Goal: Task Accomplishment & Management: Manage account settings

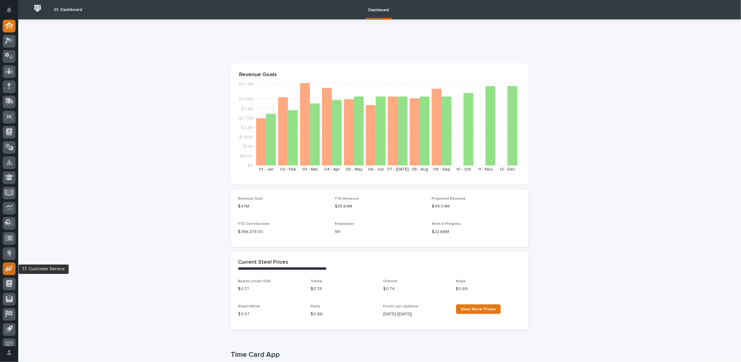
click at [10, 265] on icon at bounding box center [9, 268] width 9 height 7
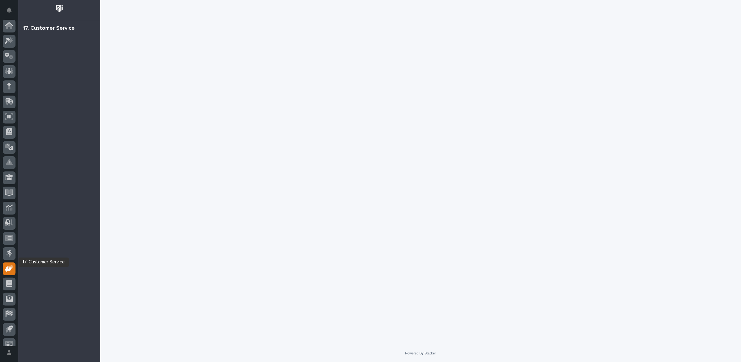
scroll to position [7, 0]
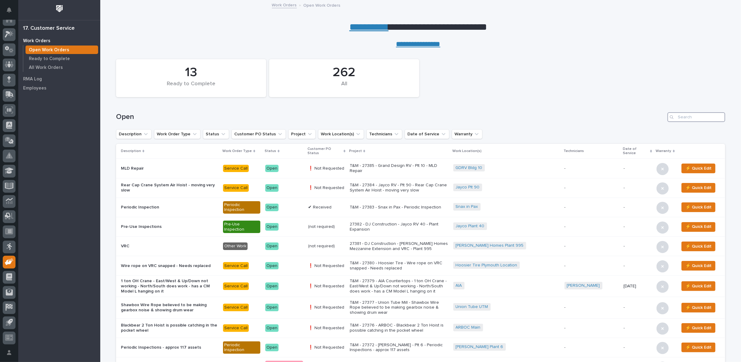
click at [686, 117] on input "Search" at bounding box center [696, 117] width 58 height 10
type input "27364"
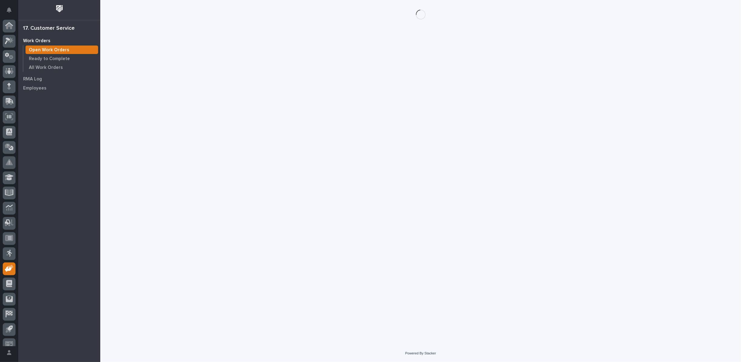
scroll to position [7, 0]
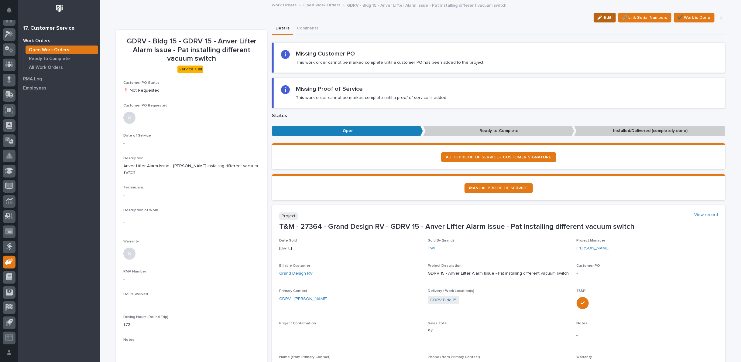
click at [600, 17] on icon "button" at bounding box center [599, 17] width 4 height 4
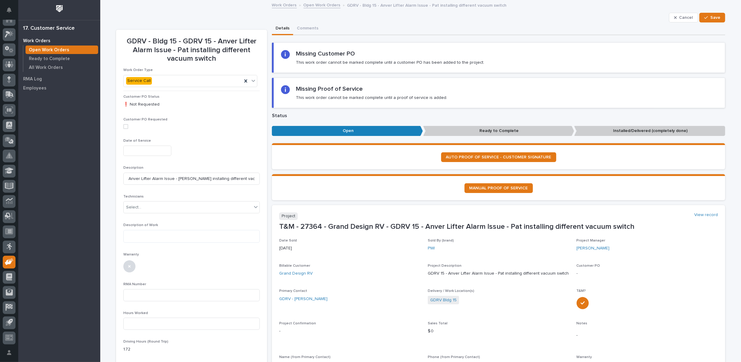
click at [156, 152] on input "text" at bounding box center [147, 151] width 48 height 11
click at [162, 91] on div "10" at bounding box center [161, 91] width 8 height 8
type input "**********"
click at [142, 210] on div "Select..." at bounding box center [188, 208] width 128 height 10
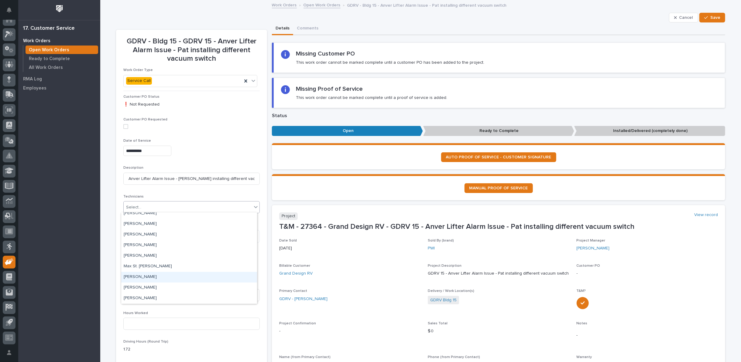
click at [136, 278] on div "[PERSON_NAME]" at bounding box center [189, 277] width 136 height 11
click at [139, 237] on textarea at bounding box center [191, 236] width 136 height 13
type textarea "*"
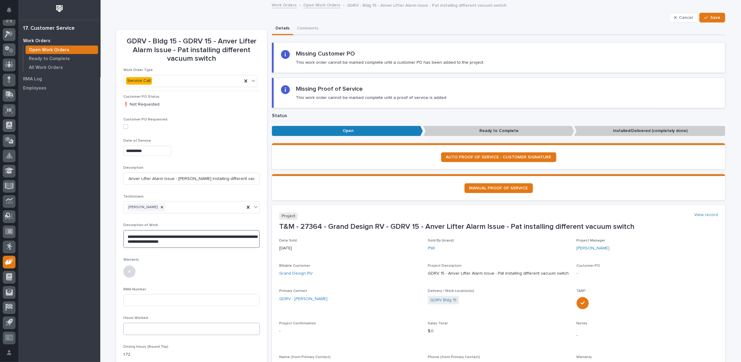
type textarea "**********"
click at [140, 326] on input at bounding box center [191, 329] width 136 height 12
type input "7"
click at [146, 295] on input at bounding box center [191, 300] width 136 height 12
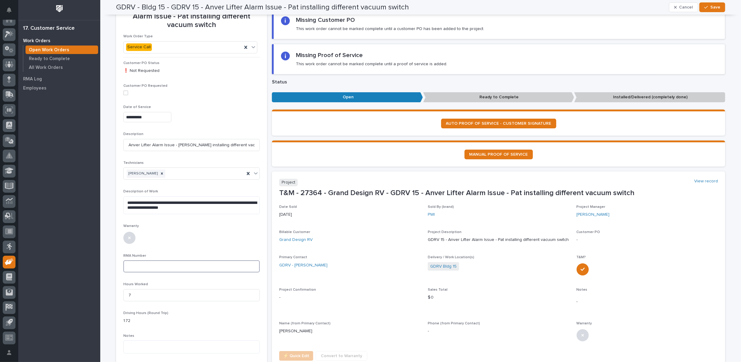
scroll to position [34, 0]
click at [716, 6] on span "Save" at bounding box center [715, 7] width 10 height 5
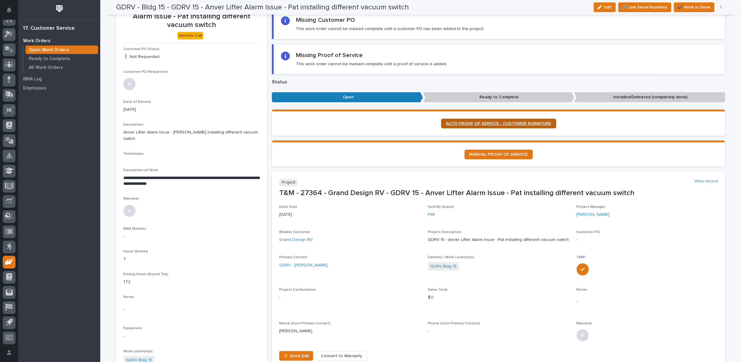
click at [483, 124] on span "AUTO PROOF OF SERVICE - CUSTOMER SIGNATURE" at bounding box center [498, 123] width 105 height 4
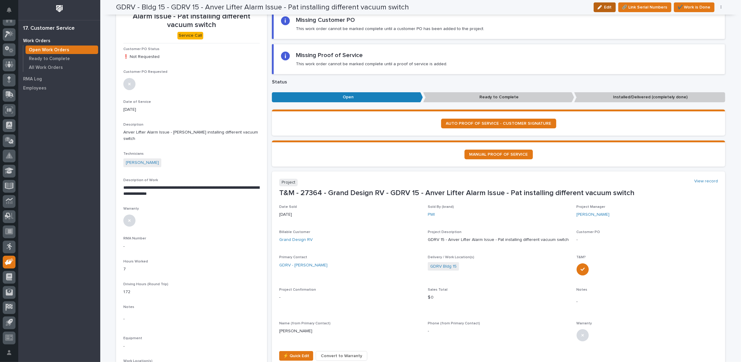
click at [604, 5] on span "Edit" at bounding box center [608, 7] width 8 height 5
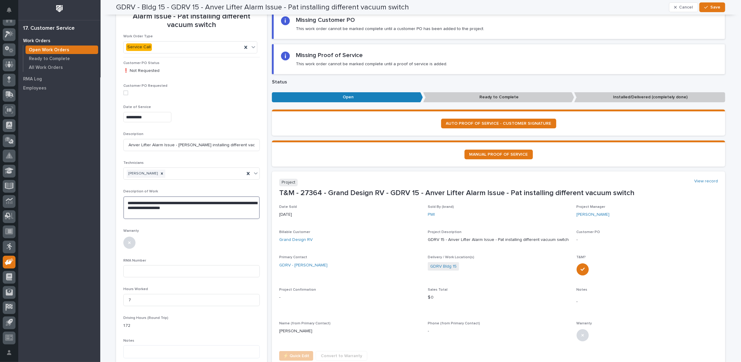
click at [198, 205] on textarea "**********" at bounding box center [191, 207] width 136 height 23
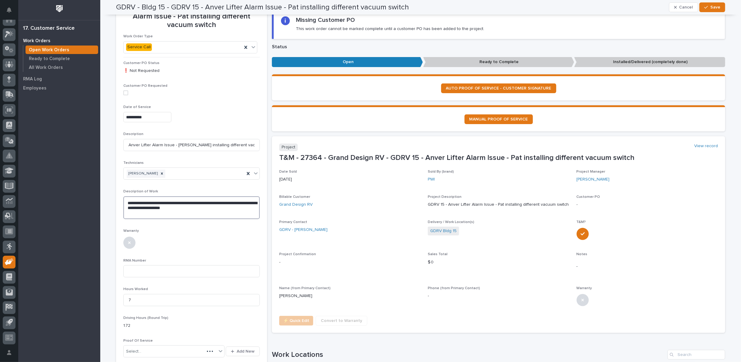
click at [212, 208] on textarea "**********" at bounding box center [191, 207] width 136 height 23
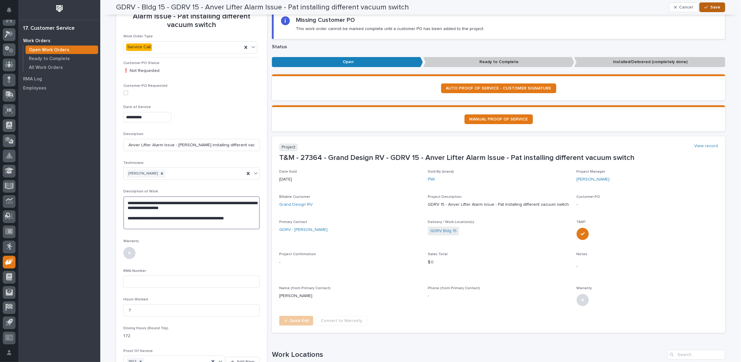
type textarea "**********"
click at [710, 5] on span "Save" at bounding box center [715, 7] width 10 height 5
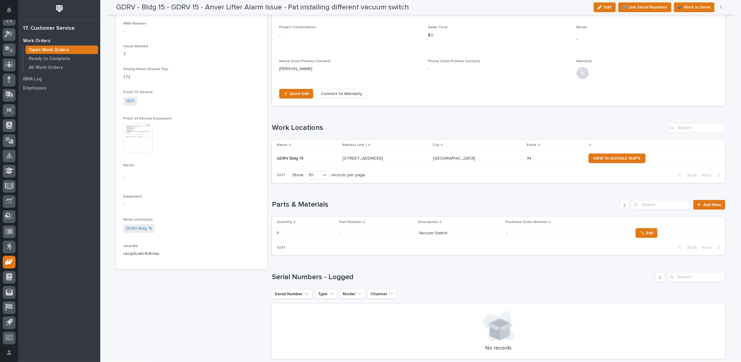
scroll to position [270, 0]
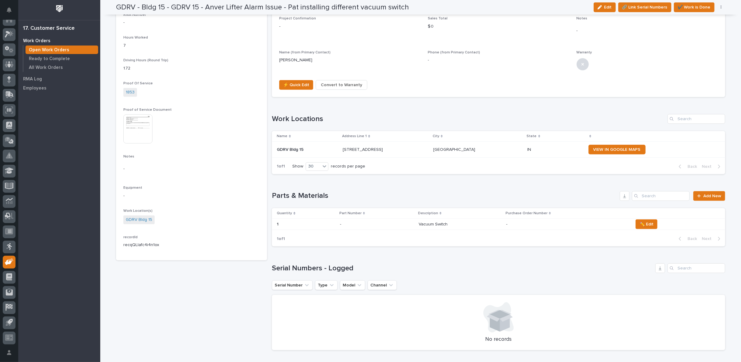
click at [567, 223] on p at bounding box center [559, 224] width 106 height 5
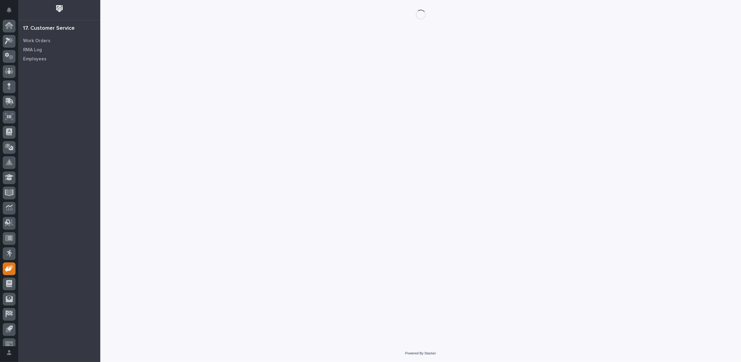
scroll to position [7, 0]
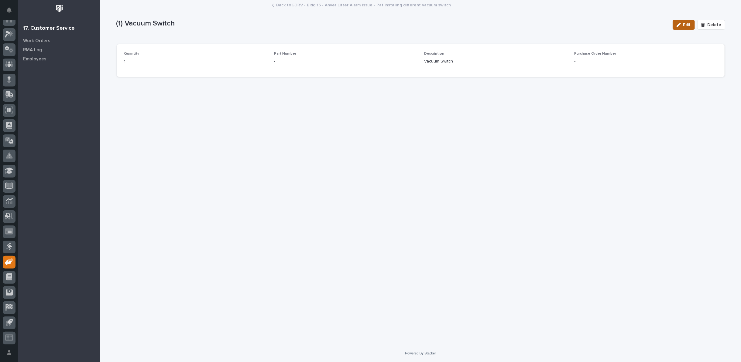
click at [683, 24] on div "button" at bounding box center [679, 25] width 7 height 4
click at [286, 68] on input at bounding box center [345, 64] width 143 height 12
paste input "AB24B30IMV"
type input "AB24B30IMV"
click at [708, 25] on icon "button" at bounding box center [706, 25] width 4 height 4
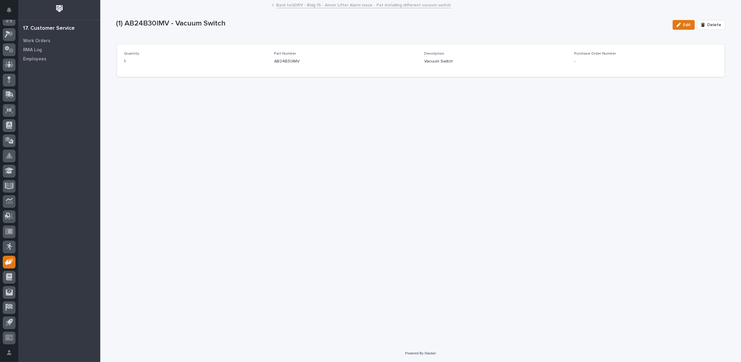
click at [307, 5] on link "Back to GDRV - Bldg 15 - Anver Lifter Alarm Issue - Pat installing different va…" at bounding box center [363, 4] width 175 height 7
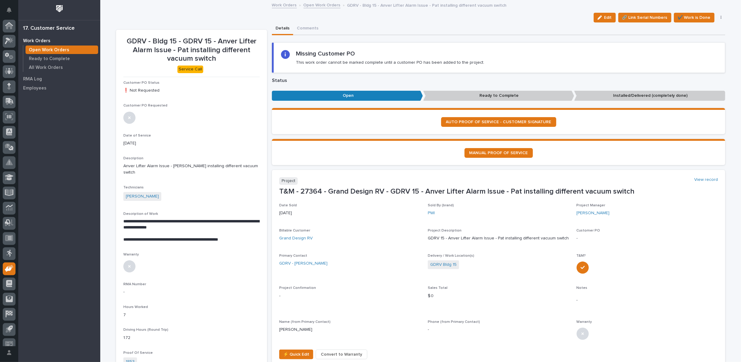
scroll to position [7, 0]
click at [680, 18] on span "✔️ Work is Done" at bounding box center [693, 17] width 33 height 7
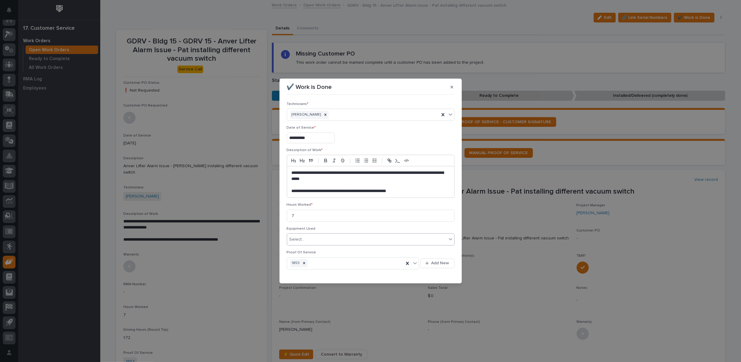
scroll to position [16, 0]
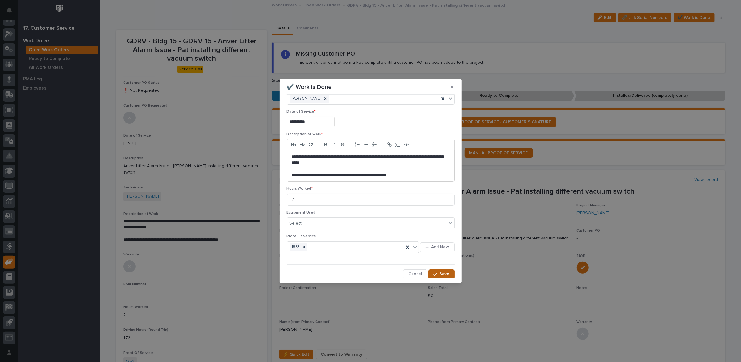
click at [439, 272] on span "Save" at bounding box center [444, 273] width 10 height 5
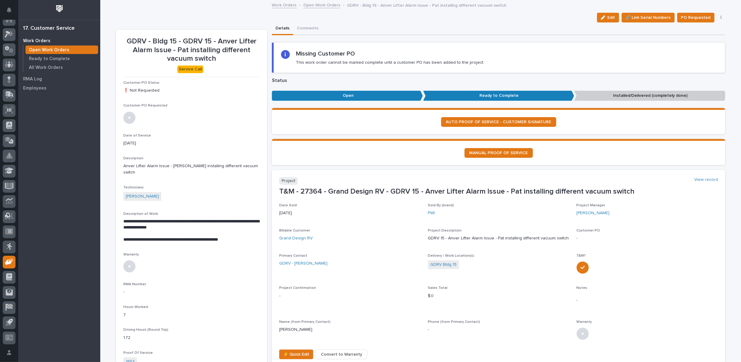
click at [720, 17] on icon "button" at bounding box center [720, 17] width 1 height 4
click at [700, 49] on span "Regenerate PDF" at bounding box center [702, 49] width 32 height 7
click at [132, 312] on img at bounding box center [137, 326] width 29 height 29
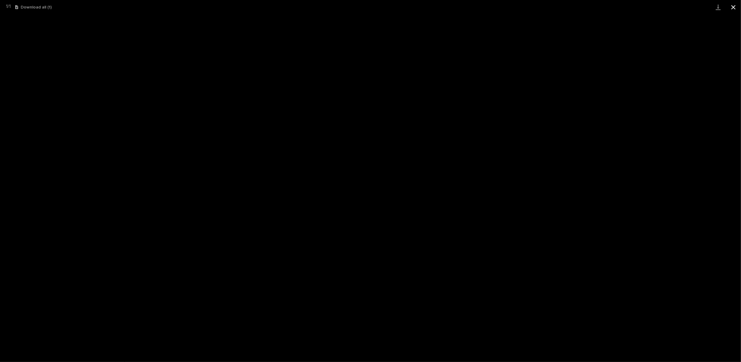
click at [732, 7] on button "Close gallery" at bounding box center [732, 7] width 15 height 14
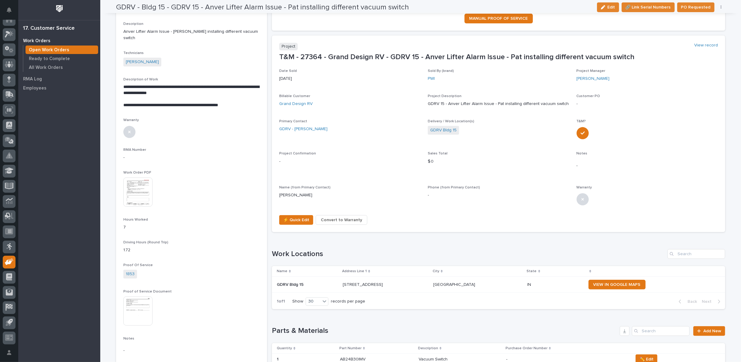
scroll to position [135, 0]
click at [326, 220] on span "Convert to Warranty" at bounding box center [341, 219] width 41 height 7
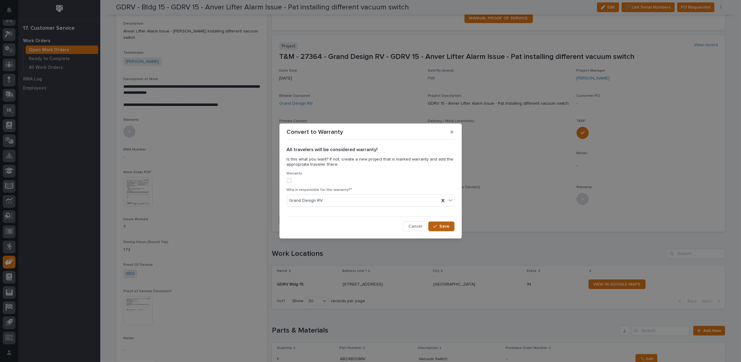
click at [445, 228] on span "Save" at bounding box center [444, 226] width 10 height 5
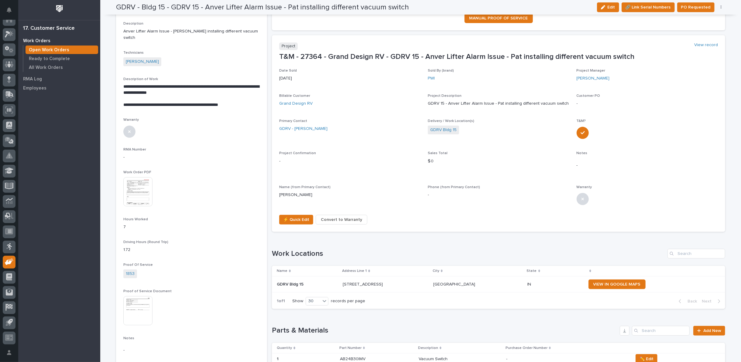
click at [135, 184] on img at bounding box center [137, 191] width 29 height 29
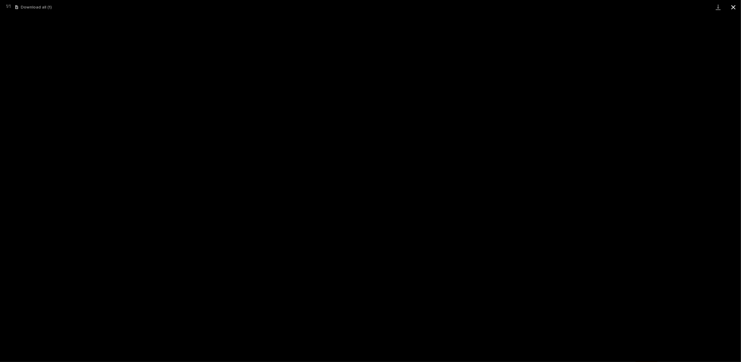
click at [732, 7] on button "Close gallery" at bounding box center [732, 7] width 15 height 14
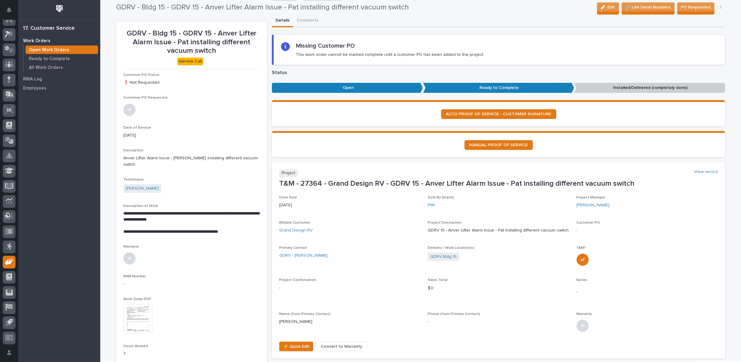
scroll to position [0, 0]
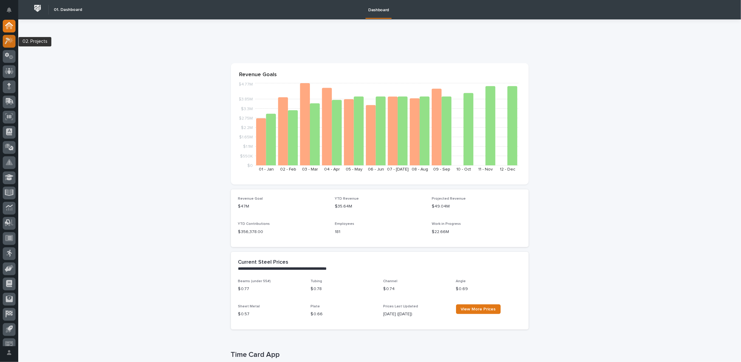
click at [9, 41] on icon at bounding box center [9, 40] width 9 height 7
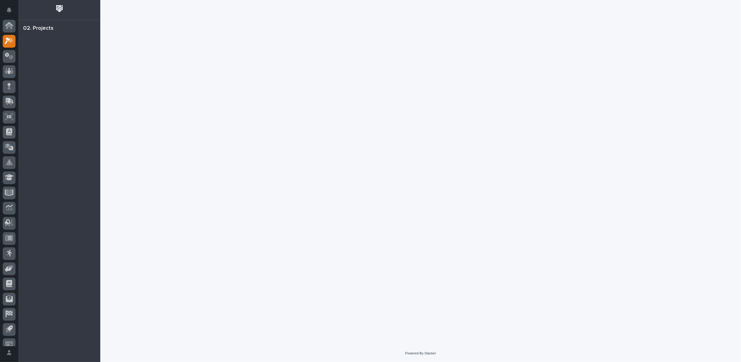
scroll to position [7, 0]
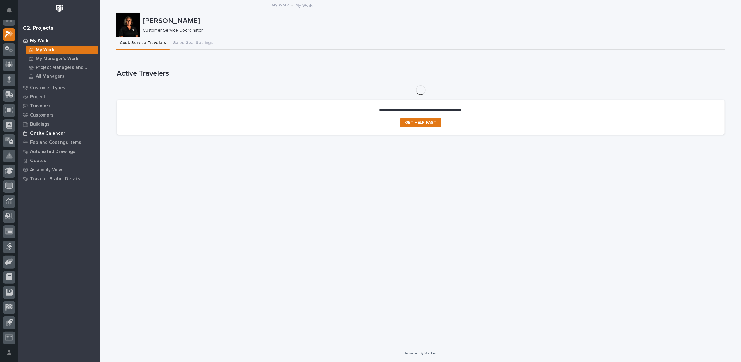
click at [48, 133] on p "Onsite Calendar" at bounding box center [47, 133] width 35 height 5
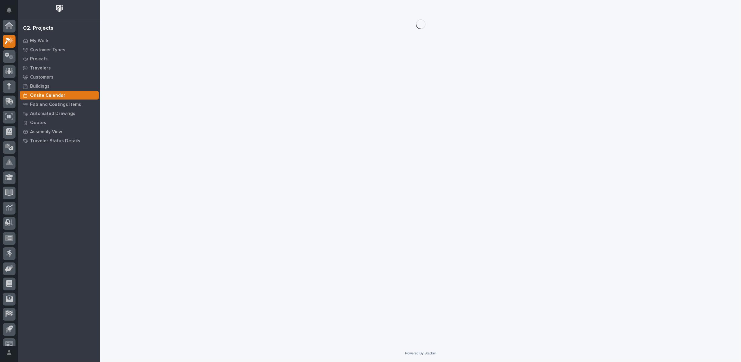
scroll to position [7, 0]
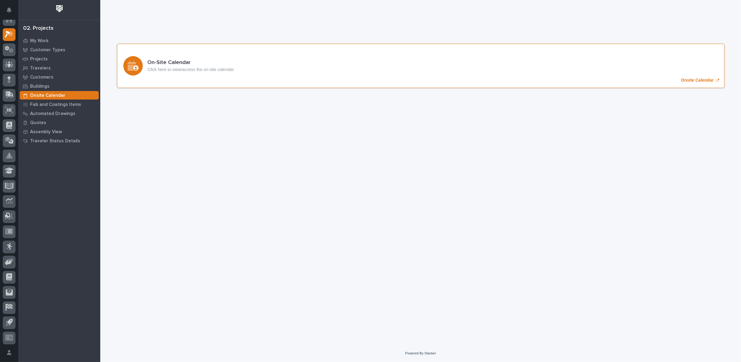
click at [692, 78] on p "Onsite Calendar" at bounding box center [697, 80] width 32 height 5
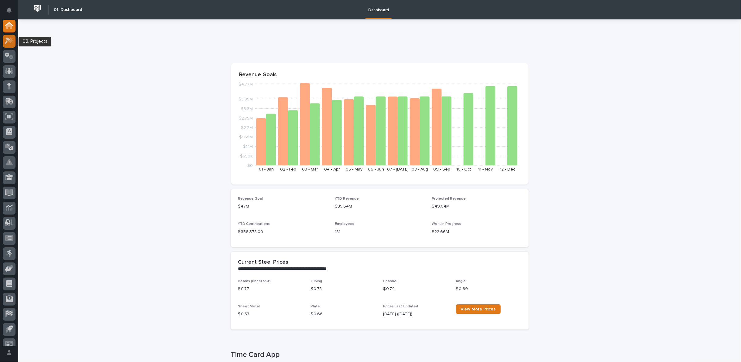
click at [4, 39] on div at bounding box center [9, 41] width 13 height 13
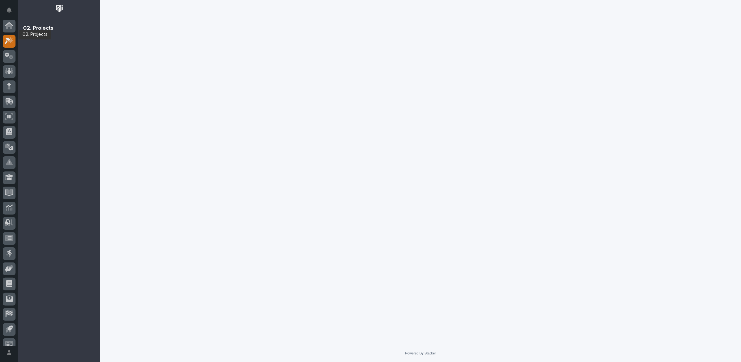
scroll to position [7, 0]
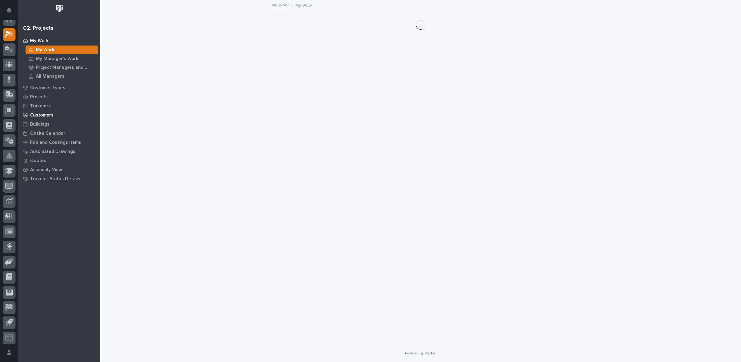
click at [50, 113] on p "Customers" at bounding box center [41, 115] width 23 height 5
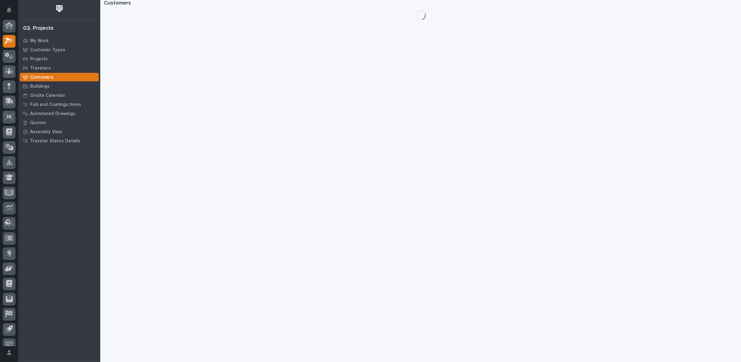
scroll to position [7, 0]
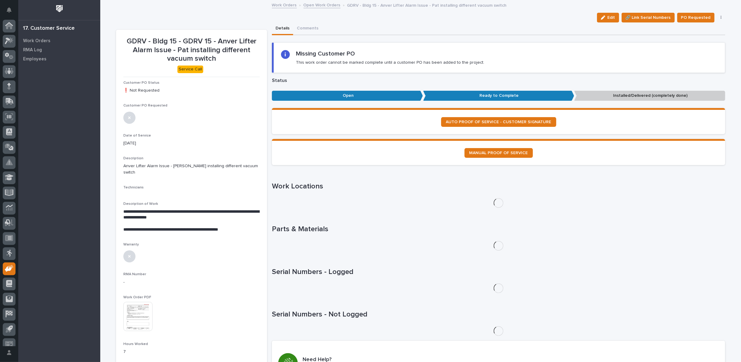
scroll to position [7, 0]
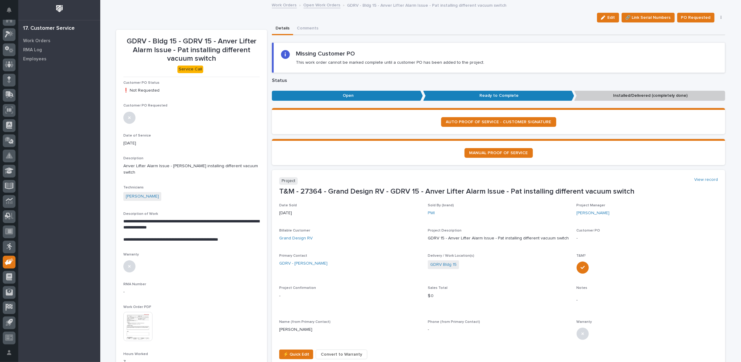
click at [135, 314] on img at bounding box center [137, 326] width 29 height 29
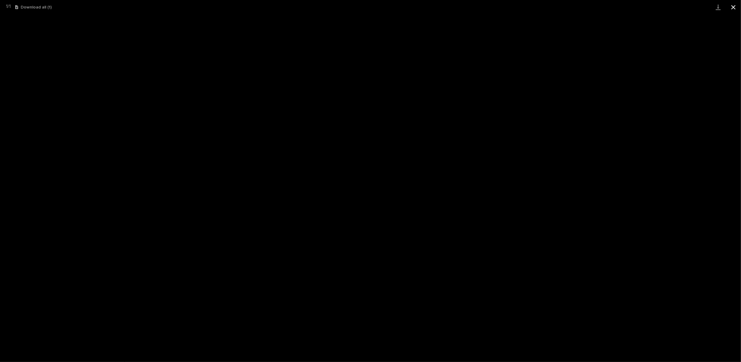
click at [731, 7] on button "Close gallery" at bounding box center [732, 7] width 15 height 14
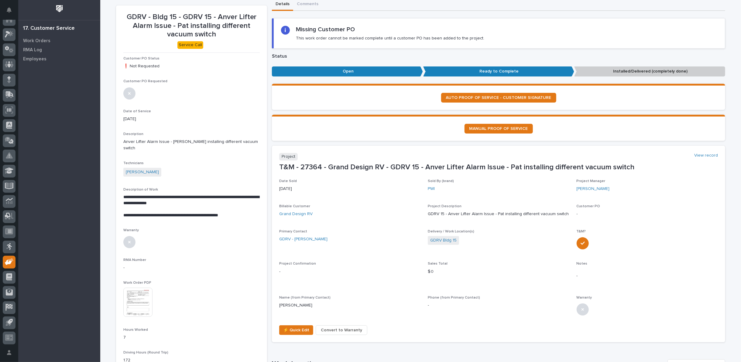
scroll to position [34, 0]
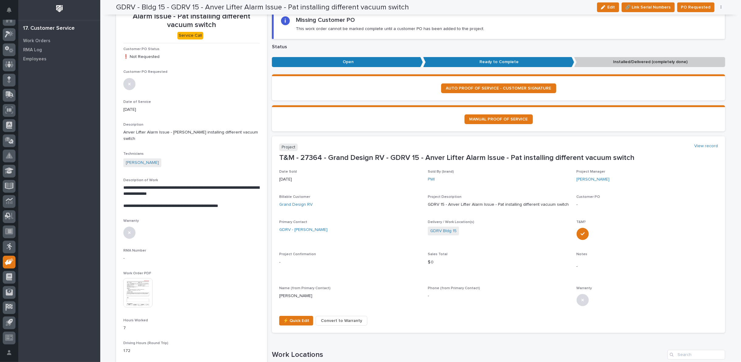
click at [321, 320] on span "Convert to Warranty" at bounding box center [341, 320] width 41 height 7
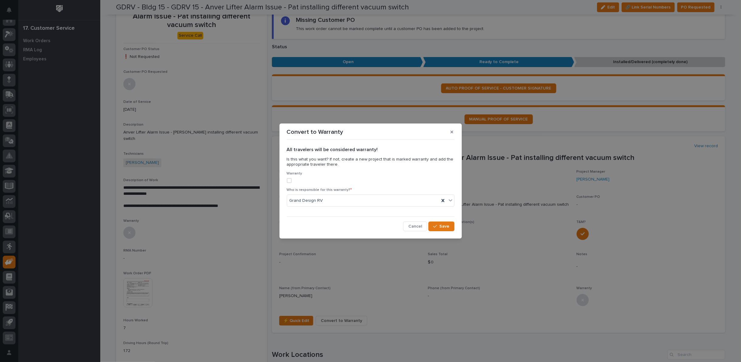
click at [287, 180] on span at bounding box center [289, 180] width 5 height 5
click at [436, 226] on icon "button" at bounding box center [435, 226] width 4 height 4
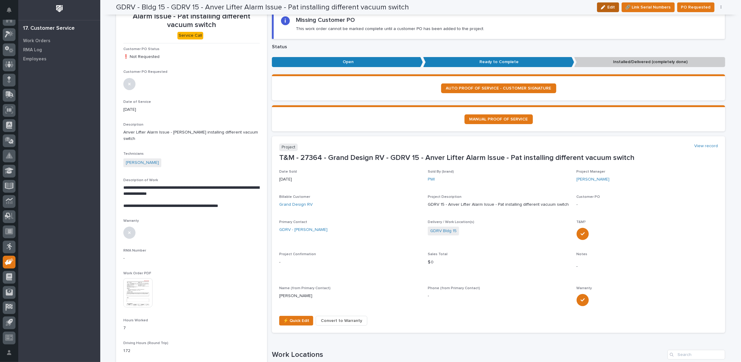
click at [604, 6] on icon "button" at bounding box center [603, 7] width 4 height 4
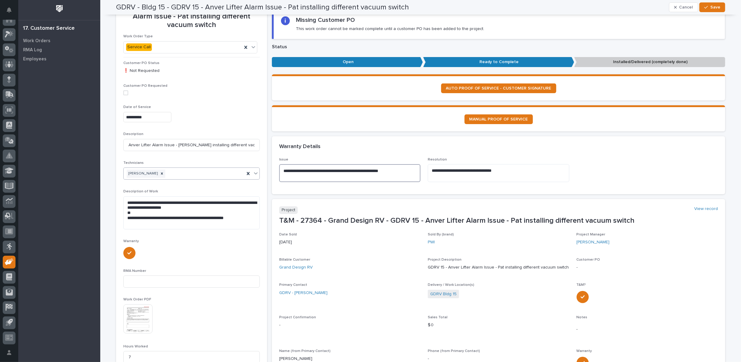
drag, startPoint x: 393, startPoint y: 169, endPoint x: 173, endPoint y: 172, distance: 219.6
drag, startPoint x: 499, startPoint y: 170, endPoint x: 301, endPoint y: 175, distance: 198.0
click at [301, 175] on div "**********" at bounding box center [498, 173] width 438 height 30
type textarea "**********"
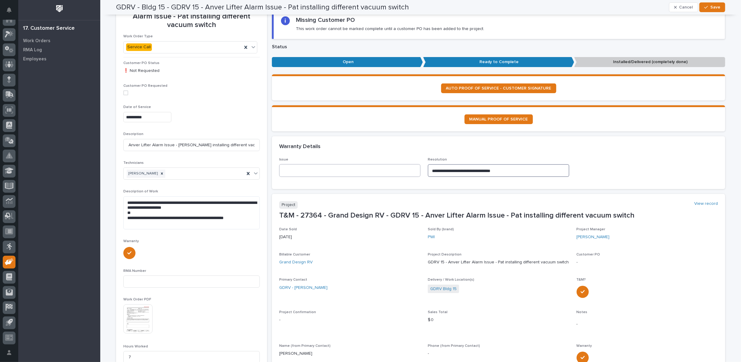
drag, startPoint x: 505, startPoint y: 168, endPoint x: 405, endPoint y: 171, distance: 100.2
click at [405, 171] on div "**********" at bounding box center [498, 170] width 438 height 25
click at [387, 148] on div "Warranty Details" at bounding box center [497, 147] width 436 height 7
click at [707, 7] on div "button" at bounding box center [707, 7] width 6 height 4
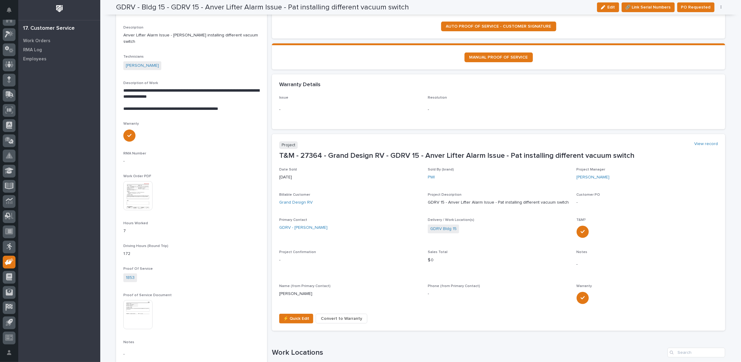
scroll to position [135, 0]
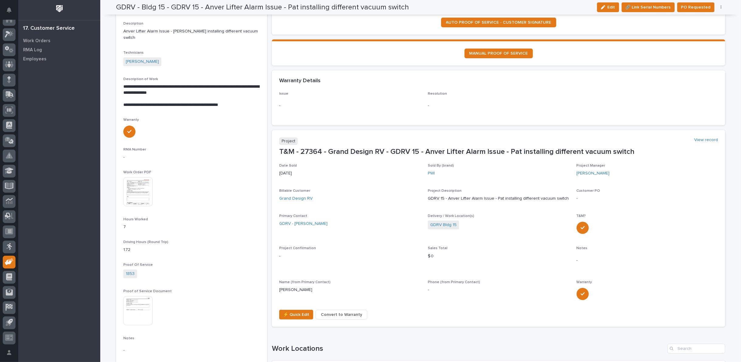
click at [338, 313] on span "Convert to Warranty" at bounding box center [341, 314] width 41 height 7
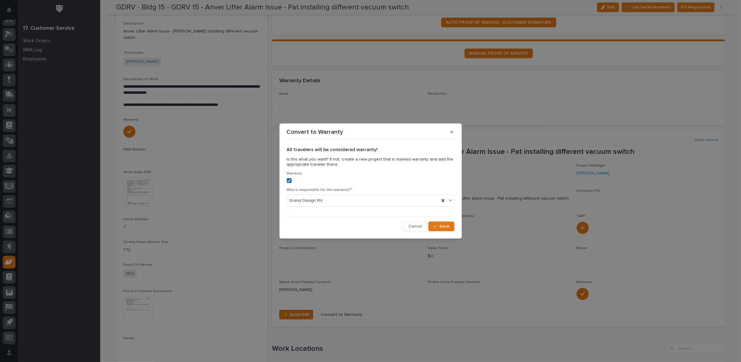
click at [289, 181] on icon at bounding box center [289, 180] width 4 height 3
click at [439, 224] on button "Save" at bounding box center [441, 227] width 26 height 10
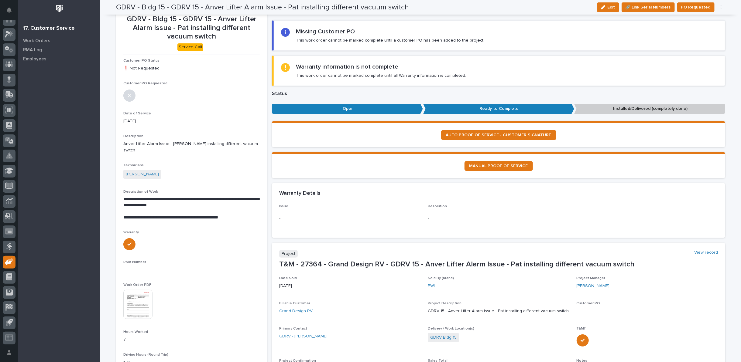
scroll to position [0, 0]
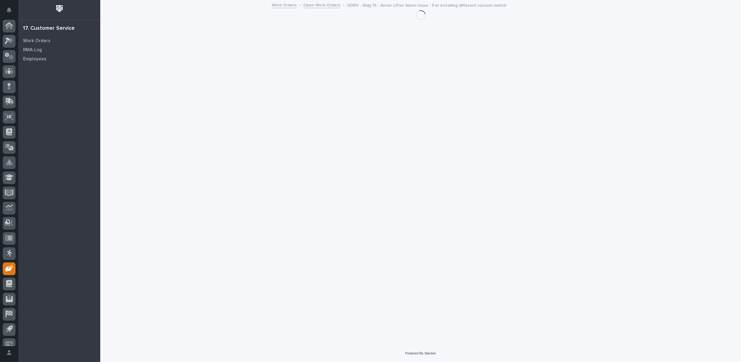
scroll to position [7, 0]
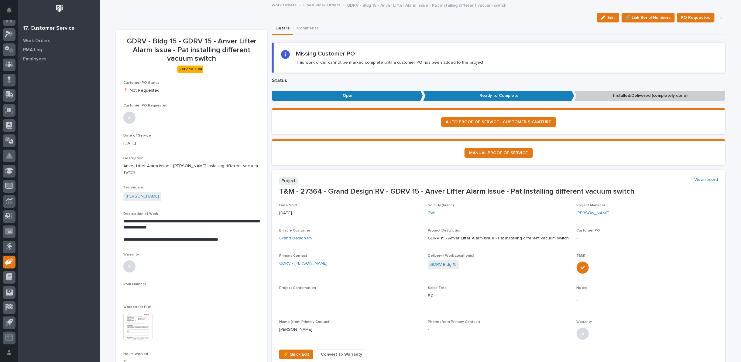
click at [718, 15] on div "Edit 🔗 Link Serial Numbers PO Requested On Hold Reopen Regenerate PDF Cancel" at bounding box center [659, 18] width 131 height 10
click at [720, 17] on icon "button" at bounding box center [720, 17] width 1 height 4
click at [702, 47] on span "Regenerate PDF" at bounding box center [702, 49] width 32 height 7
click at [136, 324] on img at bounding box center [137, 326] width 29 height 29
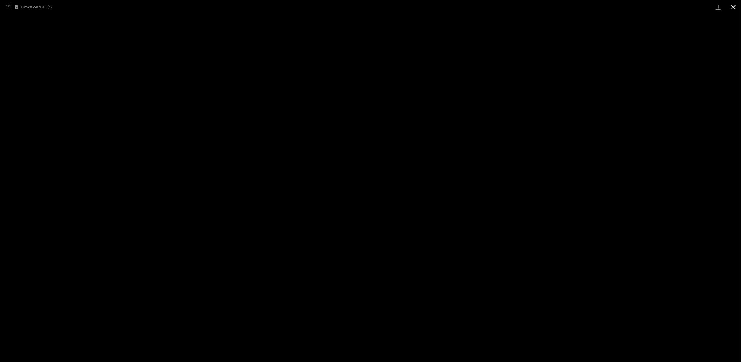
click at [730, 7] on button "Close gallery" at bounding box center [732, 7] width 15 height 14
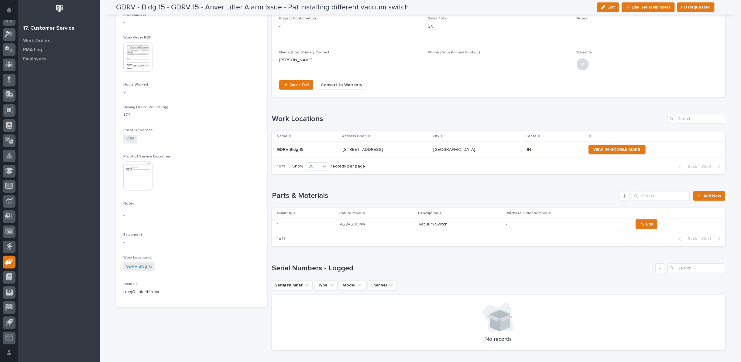
scroll to position [270, 0]
click at [487, 223] on p at bounding box center [459, 224] width 83 height 5
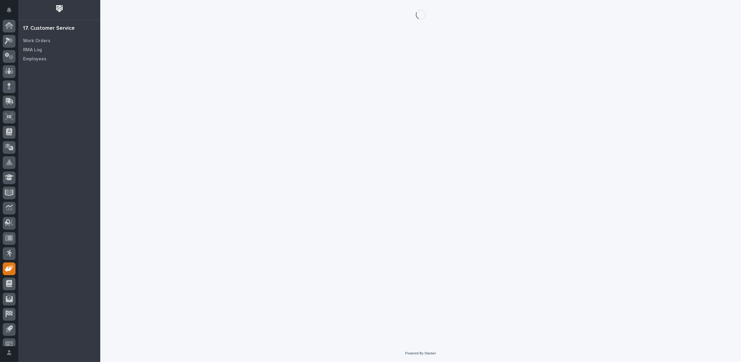
scroll to position [7, 0]
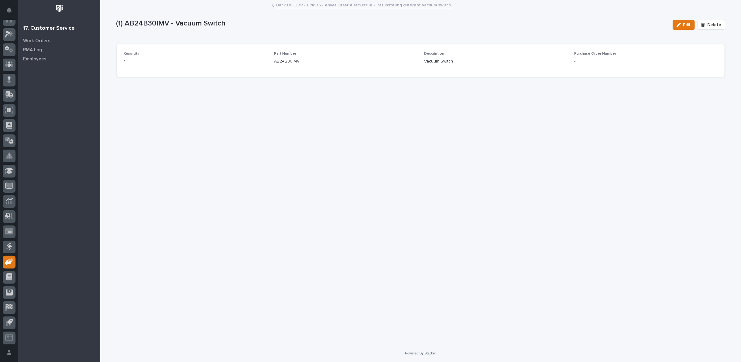
drag, startPoint x: 684, startPoint y: 25, endPoint x: 664, endPoint y: 24, distance: 19.4
click at [683, 25] on div "button" at bounding box center [679, 25] width 7 height 4
drag, startPoint x: 314, startPoint y: 66, endPoint x: 167, endPoint y: 71, distance: 147.1
click at [169, 71] on div "Quantity * 1 Part Number AB24B30IMV Description * Vacuum Switch Purchase Order …" at bounding box center [420, 64] width 593 height 24
type input "ADB424B30IMV"
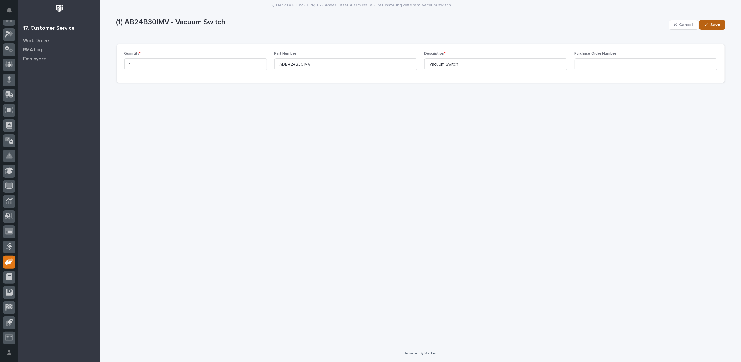
click at [713, 24] on span "Save" at bounding box center [715, 24] width 10 height 5
click at [680, 25] on icon "button" at bounding box center [678, 25] width 4 height 4
click at [602, 63] on input at bounding box center [645, 64] width 143 height 12
type input "330.40"
click at [706, 23] on icon "button" at bounding box center [706, 25] width 4 height 4
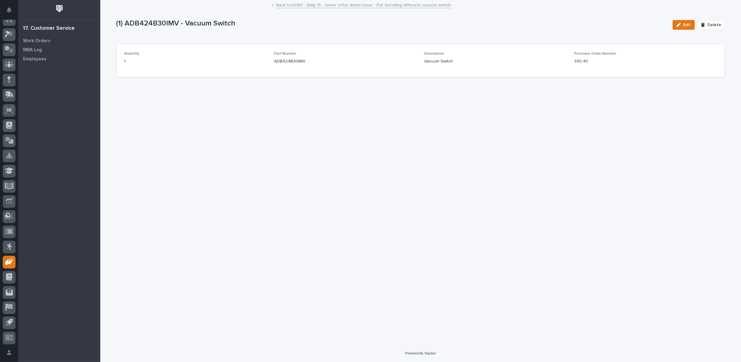
click at [317, 6] on link "Back to GDRV - Bldg 15 - Anver Lifter Alarm Issue - Pat installing different va…" at bounding box center [363, 4] width 175 height 7
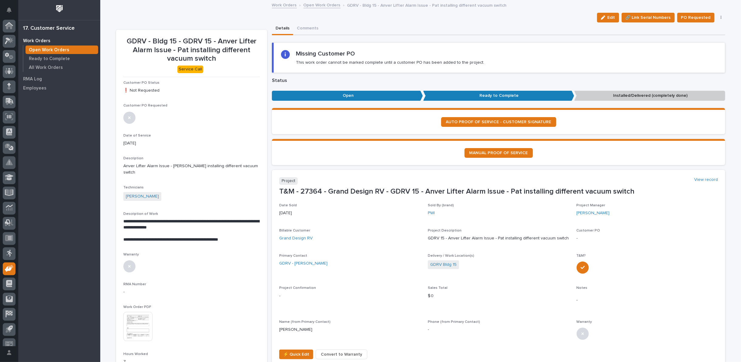
scroll to position [7, 0]
